Goal: Transaction & Acquisition: Purchase product/service

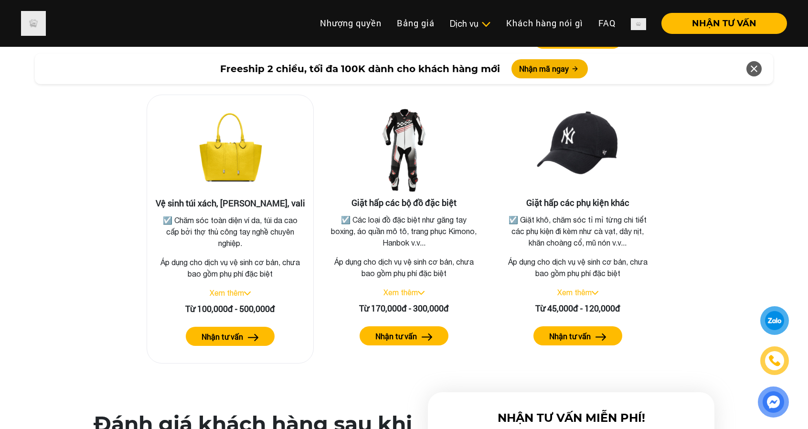
scroll to position [2029, 0]
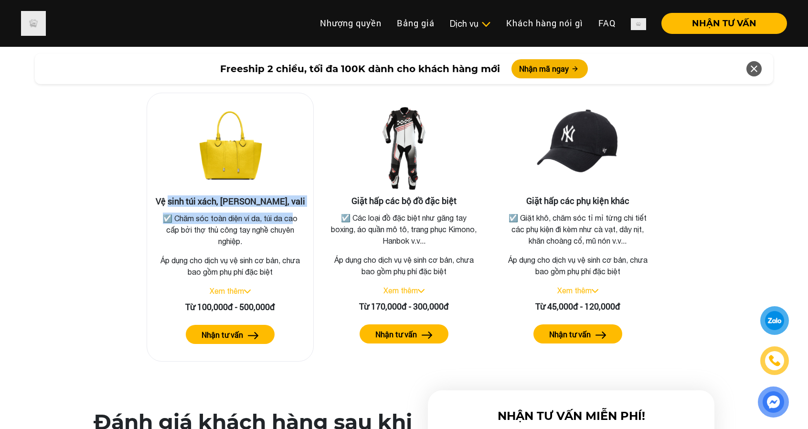
drag, startPoint x: 193, startPoint y: 186, endPoint x: 291, endPoint y: 190, distance: 98.5
click at [291, 190] on div "Vệ sinh túi xách, balo, vali ☑️ Chăm sóc toàn diện ví da, túi da cao cấp bởi th…" at bounding box center [230, 227] width 167 height 269
click at [248, 289] on img at bounding box center [247, 291] width 7 height 4
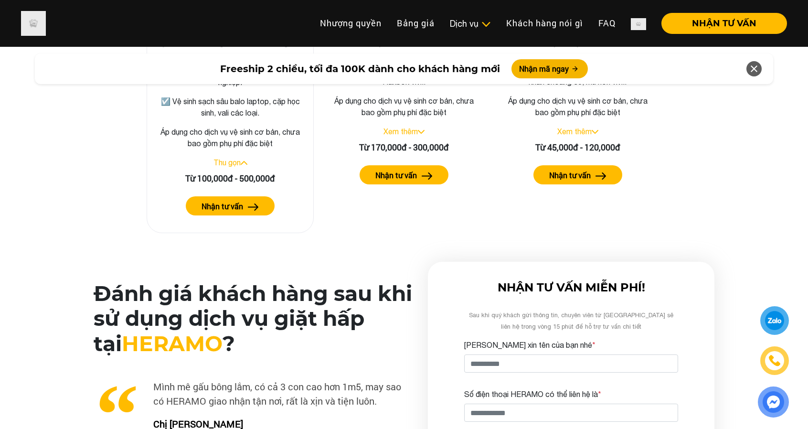
scroll to position [2189, 0]
click at [249, 203] on img at bounding box center [253, 206] width 11 height 7
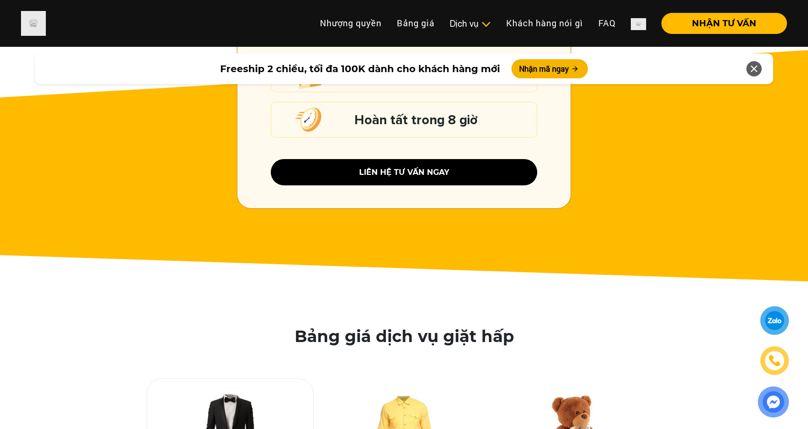
scroll to position [1273, 0]
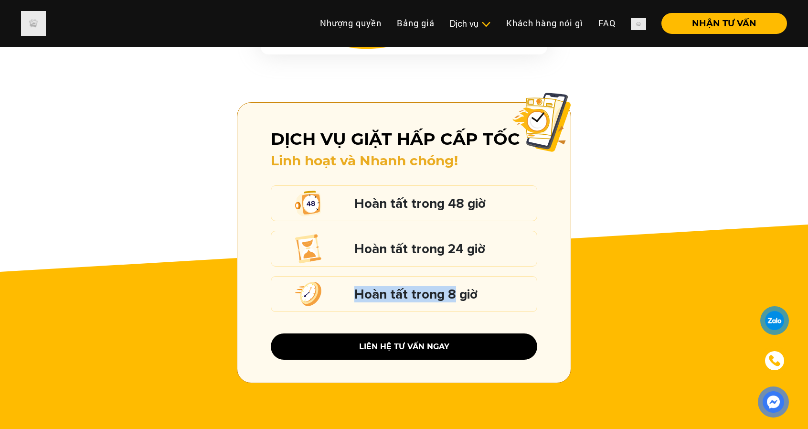
drag, startPoint x: 358, startPoint y: 274, endPoint x: 455, endPoint y: 275, distance: 96.4
click at [455, 288] on h5 "Hoàn tất trong 8 giờ" at bounding box center [443, 294] width 178 height 12
click at [465, 288] on h5 "Hoàn tất trong 8 giờ" at bounding box center [443, 294] width 178 height 12
drag, startPoint x: 465, startPoint y: 275, endPoint x: 351, endPoint y: 270, distance: 114.2
click at [351, 276] on div "Hoàn tất trong 8 giờ" at bounding box center [404, 294] width 266 height 36
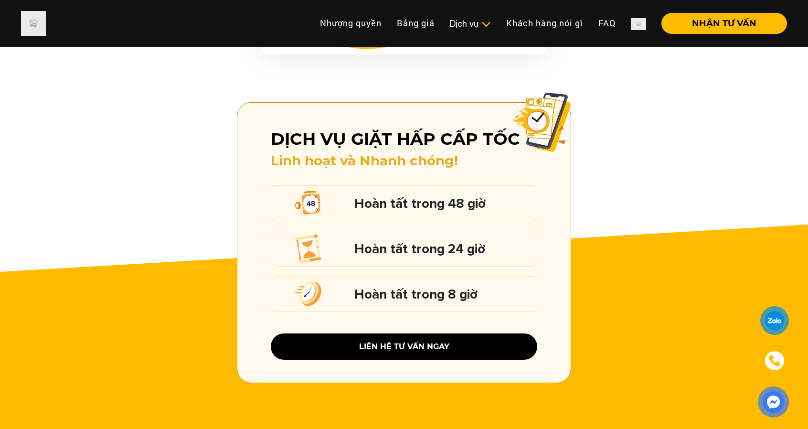
click at [351, 276] on div at bounding box center [324, 293] width 59 height 35
drag, startPoint x: 351, startPoint y: 270, endPoint x: 494, endPoint y: 265, distance: 142.8
click at [494, 276] on div "Hoàn tất trong 8 giờ" at bounding box center [404, 294] width 266 height 36
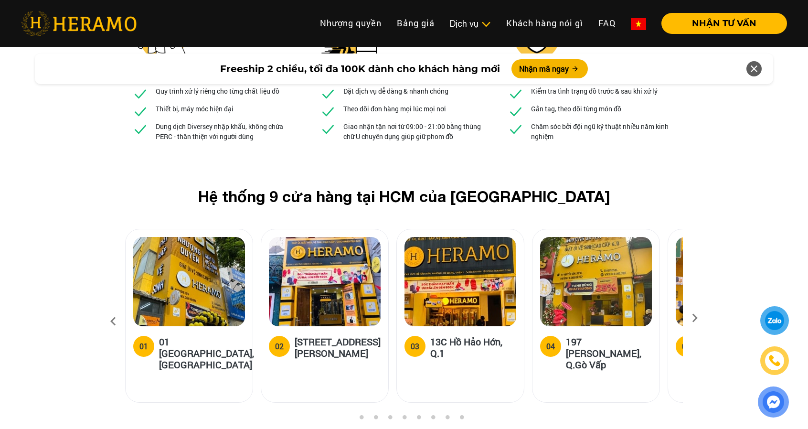
scroll to position [3740, 0]
